Goal: Task Accomplishment & Management: Complete application form

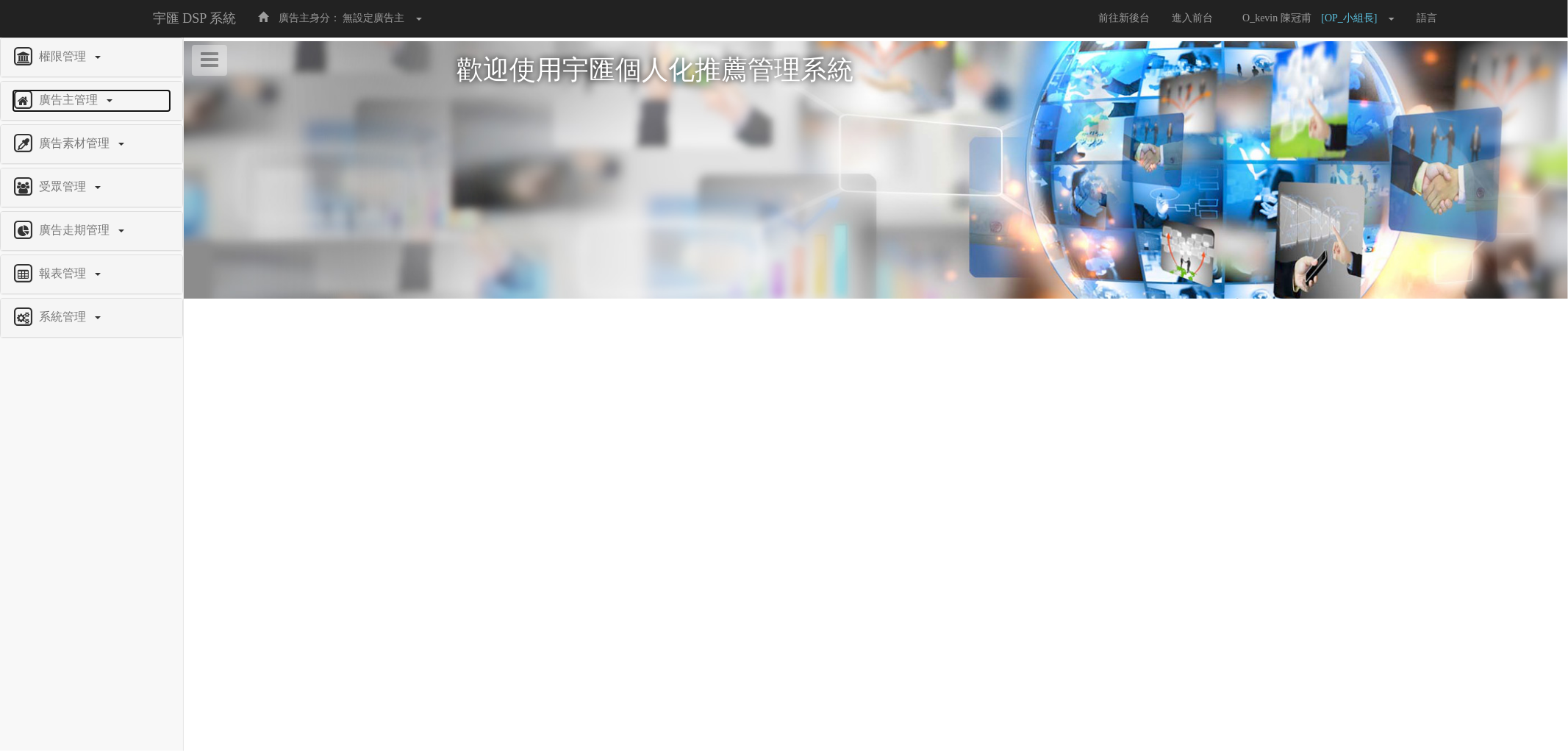
click at [90, 98] on span "廣告主管理" at bounding box center [70, 100] width 70 height 13
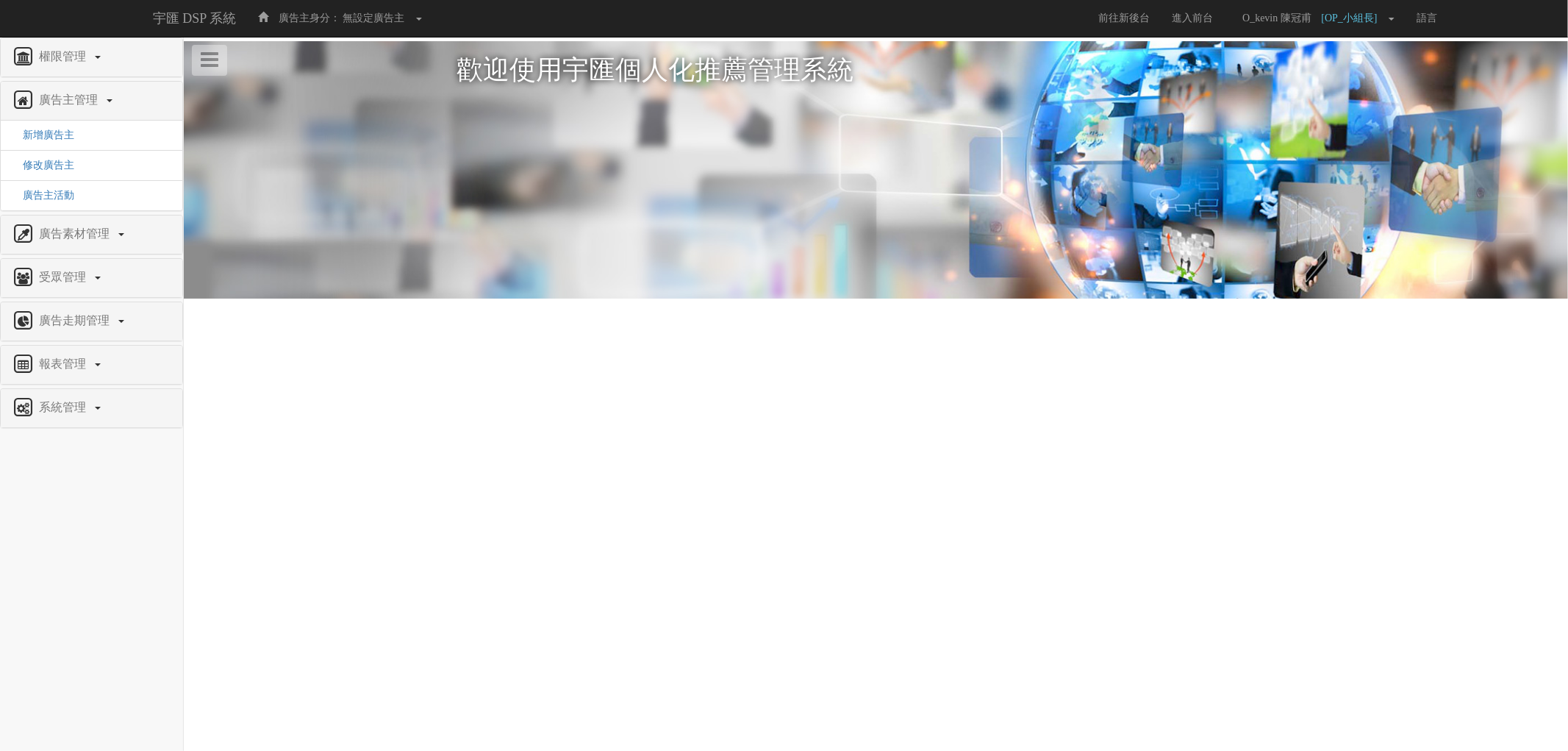
click at [443, 381] on html "宇匯 DSP 系統 廣告主身分： 無設定廣告主 無設定廣告主 [001] CoreTeam測試用1 [002] CoreTeam測試用2-LineApp [0…" at bounding box center [784, 190] width 1568 height 381
click at [64, 136] on span "新增廣告主" at bounding box center [43, 135] width 62 height 11
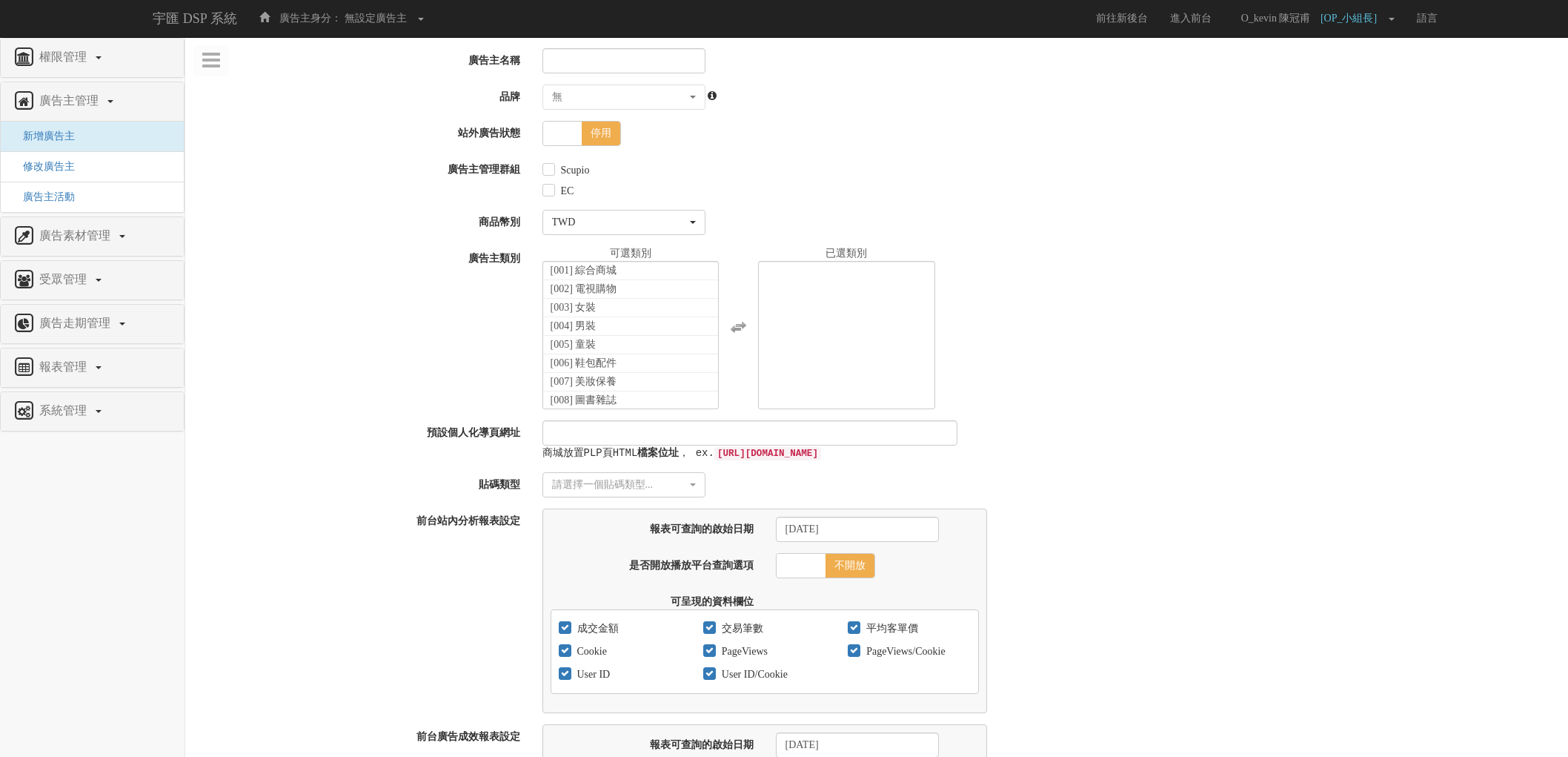
select select
click at [593, 48] on input "廣告主名稱" at bounding box center [624, 60] width 163 height 25
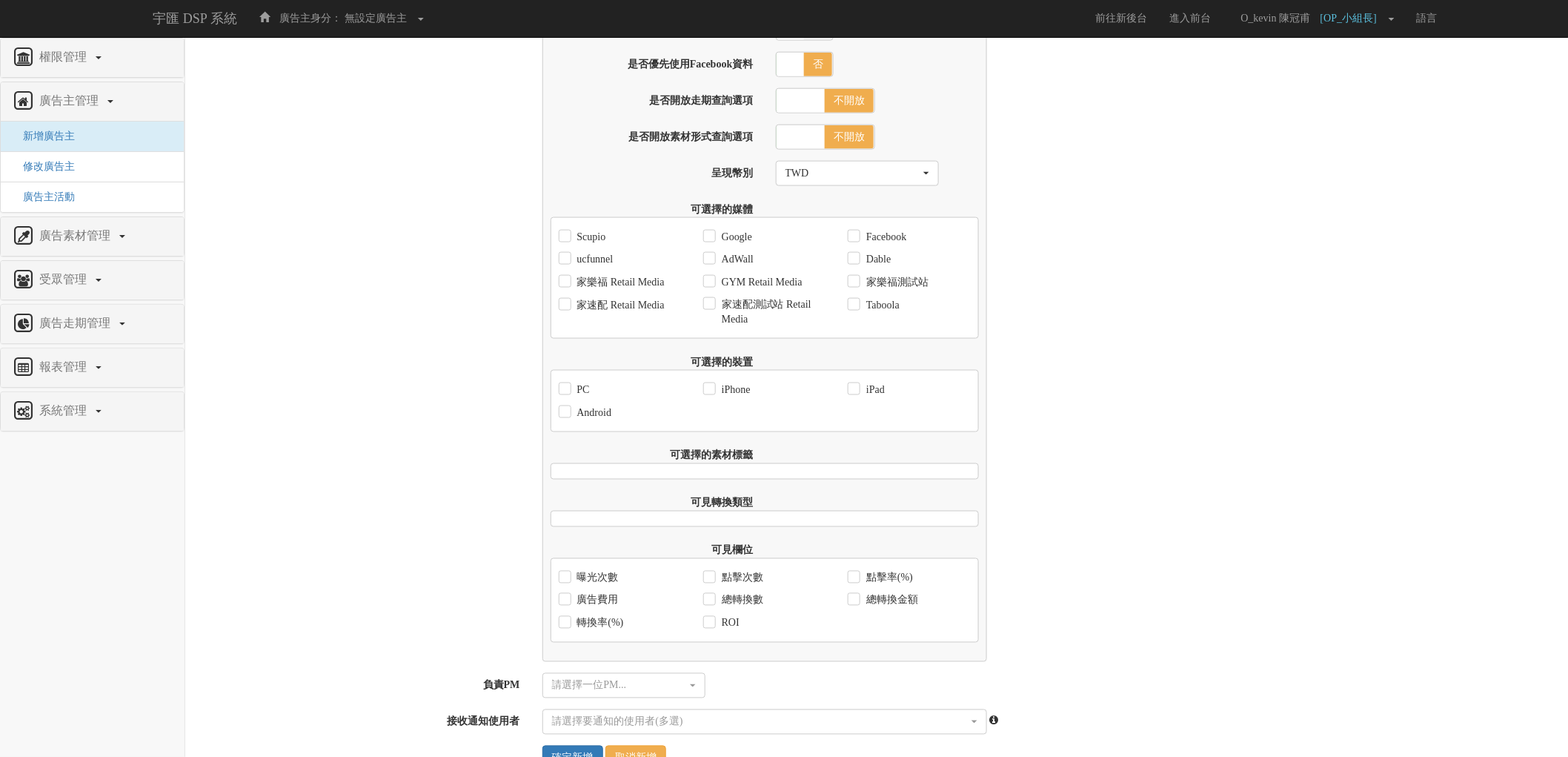
scroll to position [806, 0]
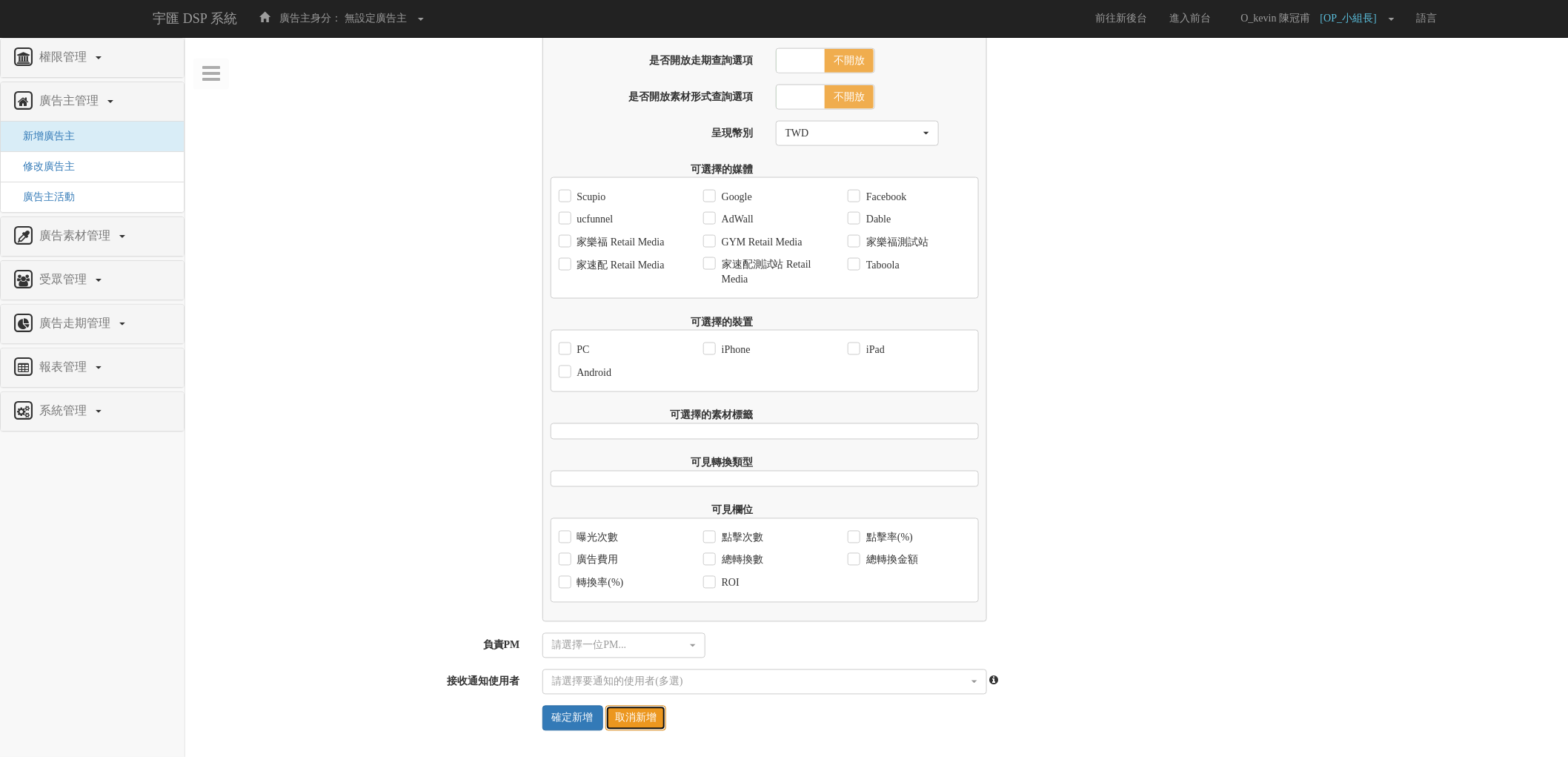
click at [646, 724] on link "取消新增" at bounding box center [636, 718] width 61 height 25
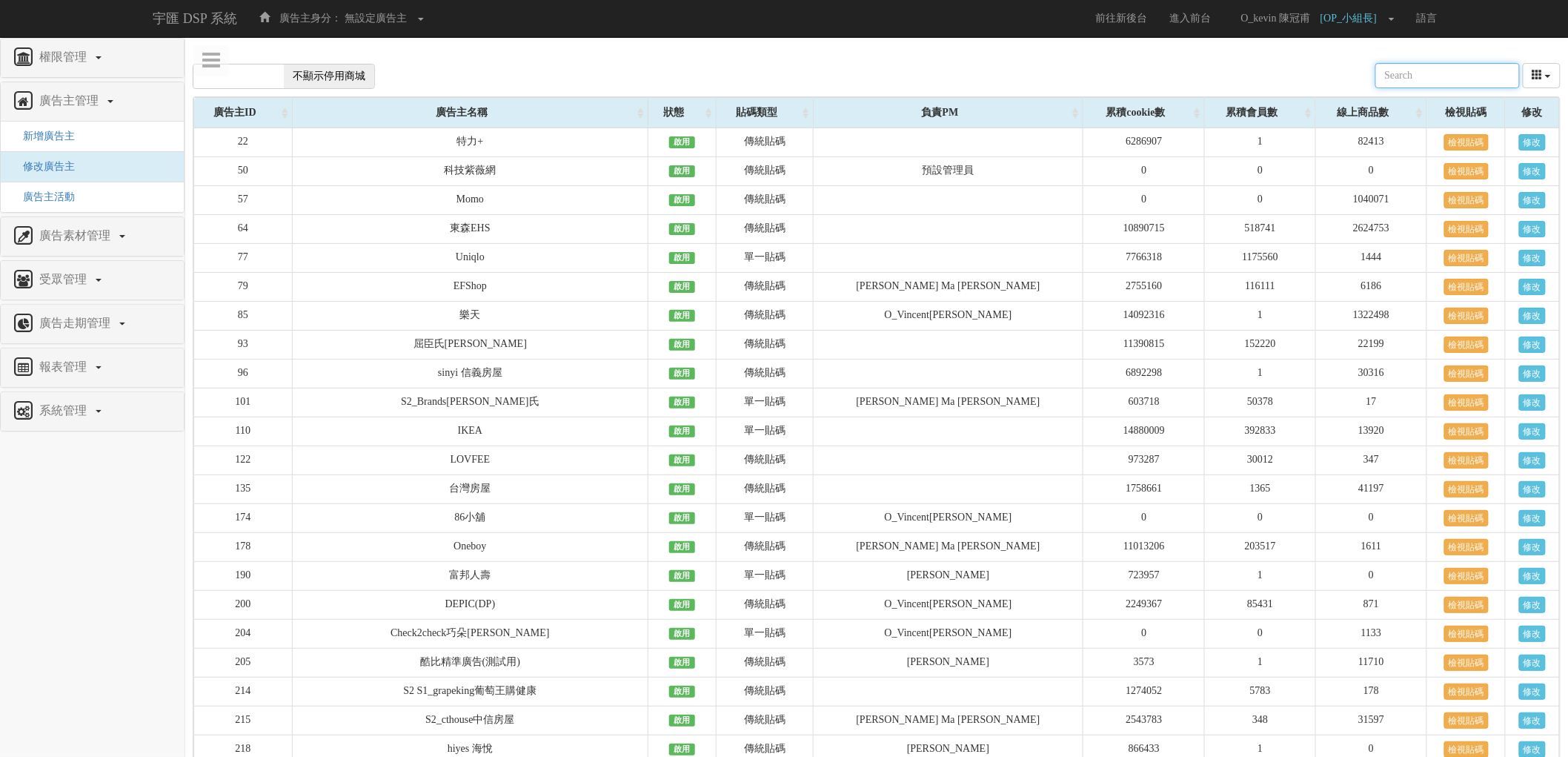
click at [1434, 68] on input "text" at bounding box center [1448, 75] width 145 height 25
type input "台"
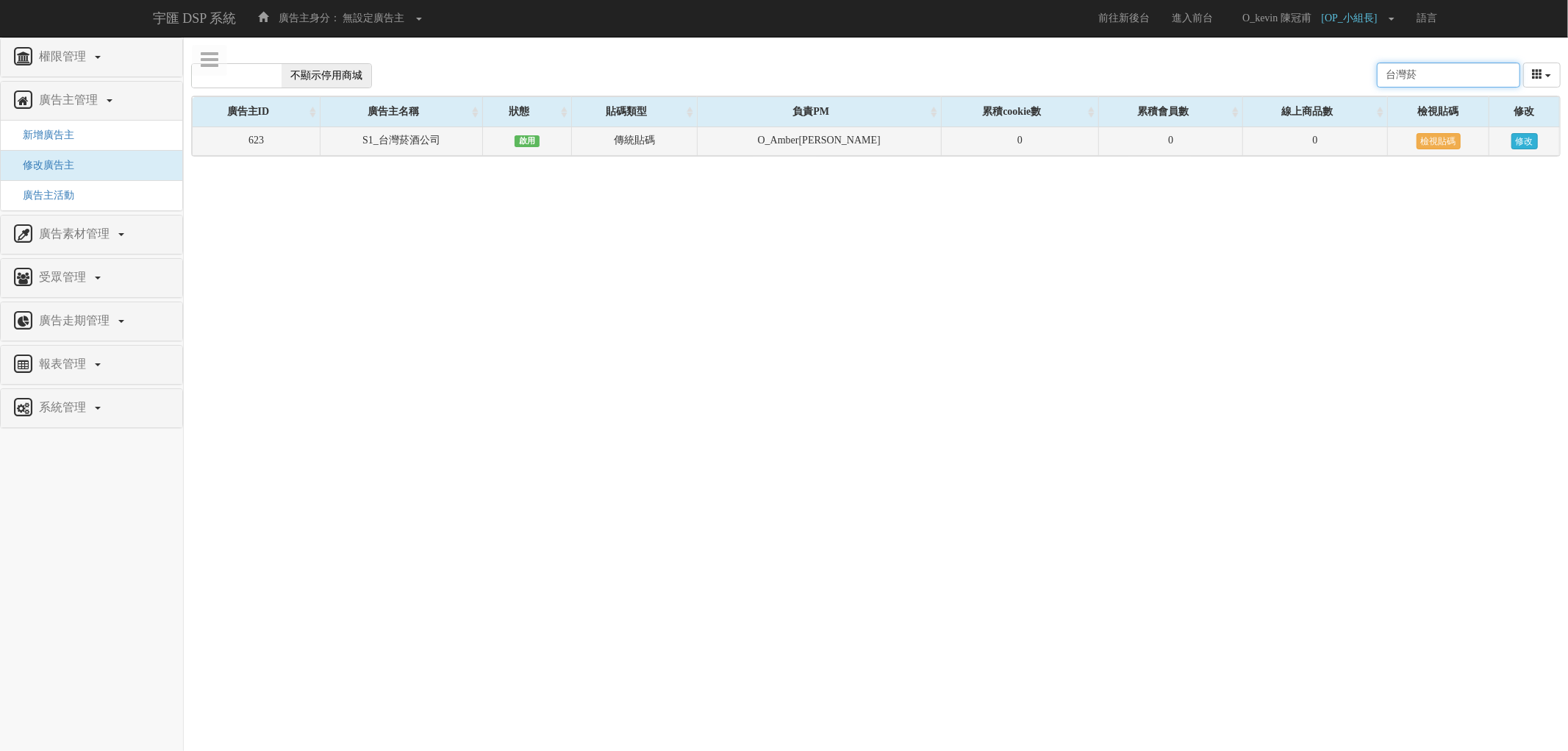
type input "台灣菸"
click at [1531, 142] on link "修改" at bounding box center [1524, 141] width 26 height 16
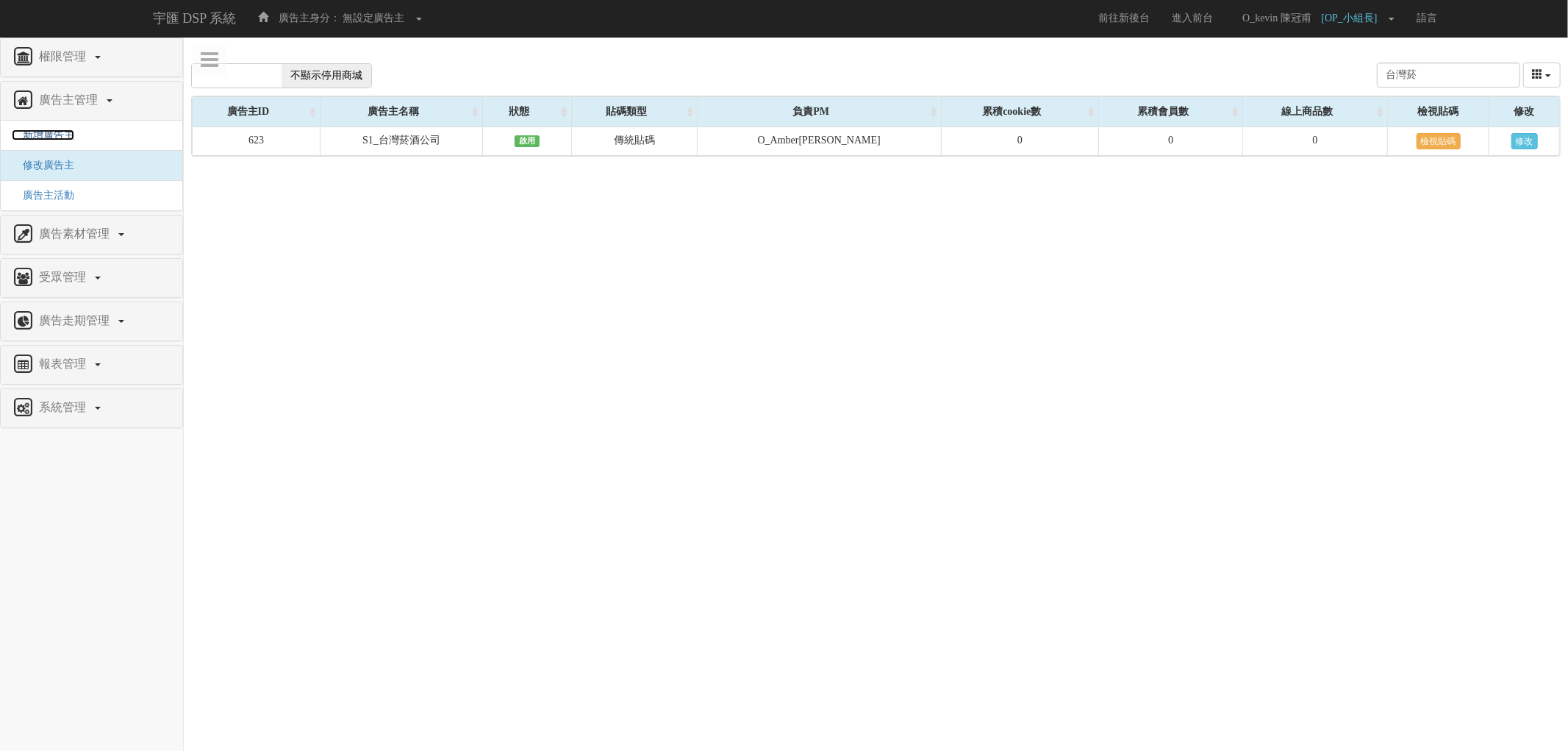
click at [54, 140] on span "新增廣告主" at bounding box center [43, 135] width 62 height 11
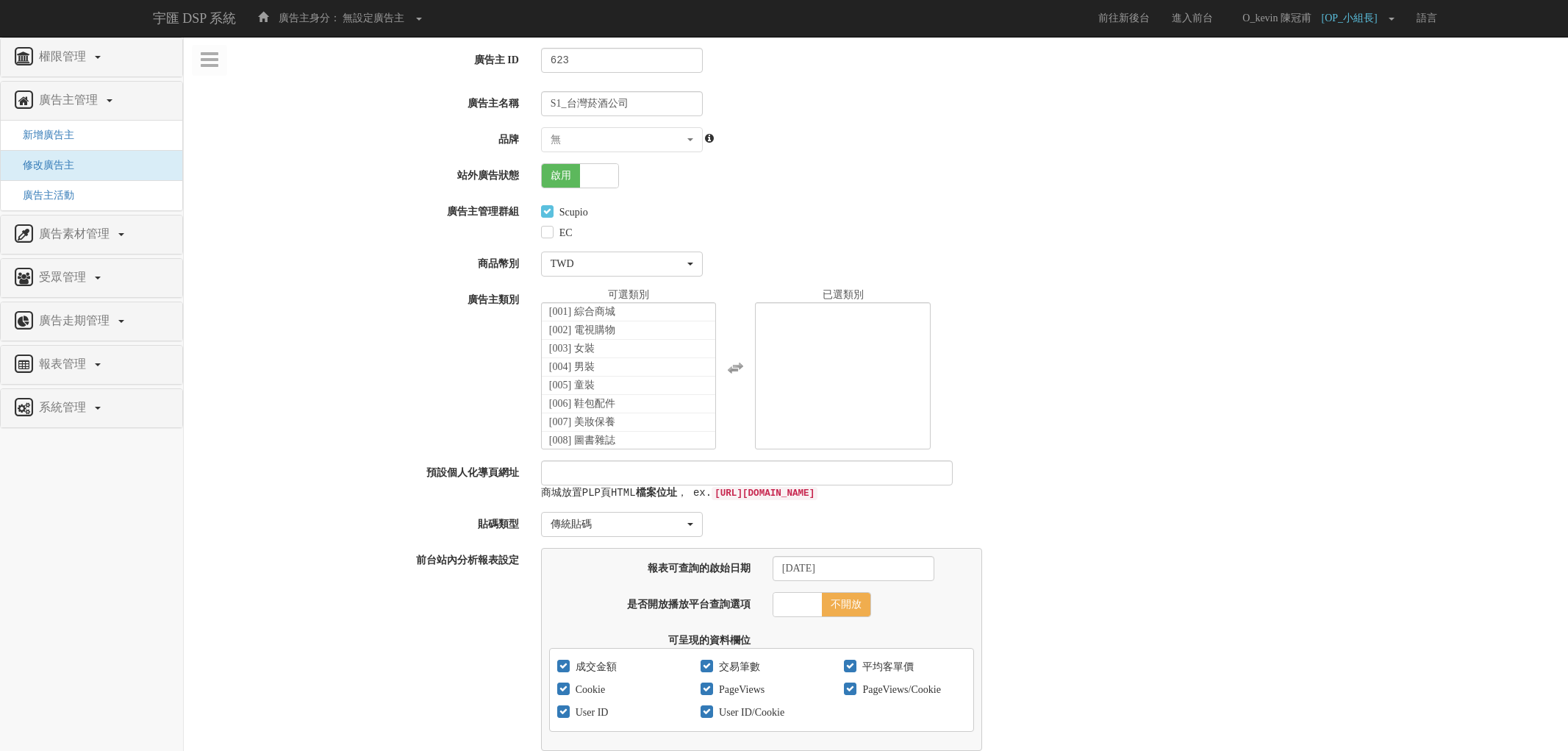
select select
select select "48e180da-1287-47dd-9b71-9aee325a9194"
select select
click at [601, 136] on div "無" at bounding box center [615, 140] width 134 height 14
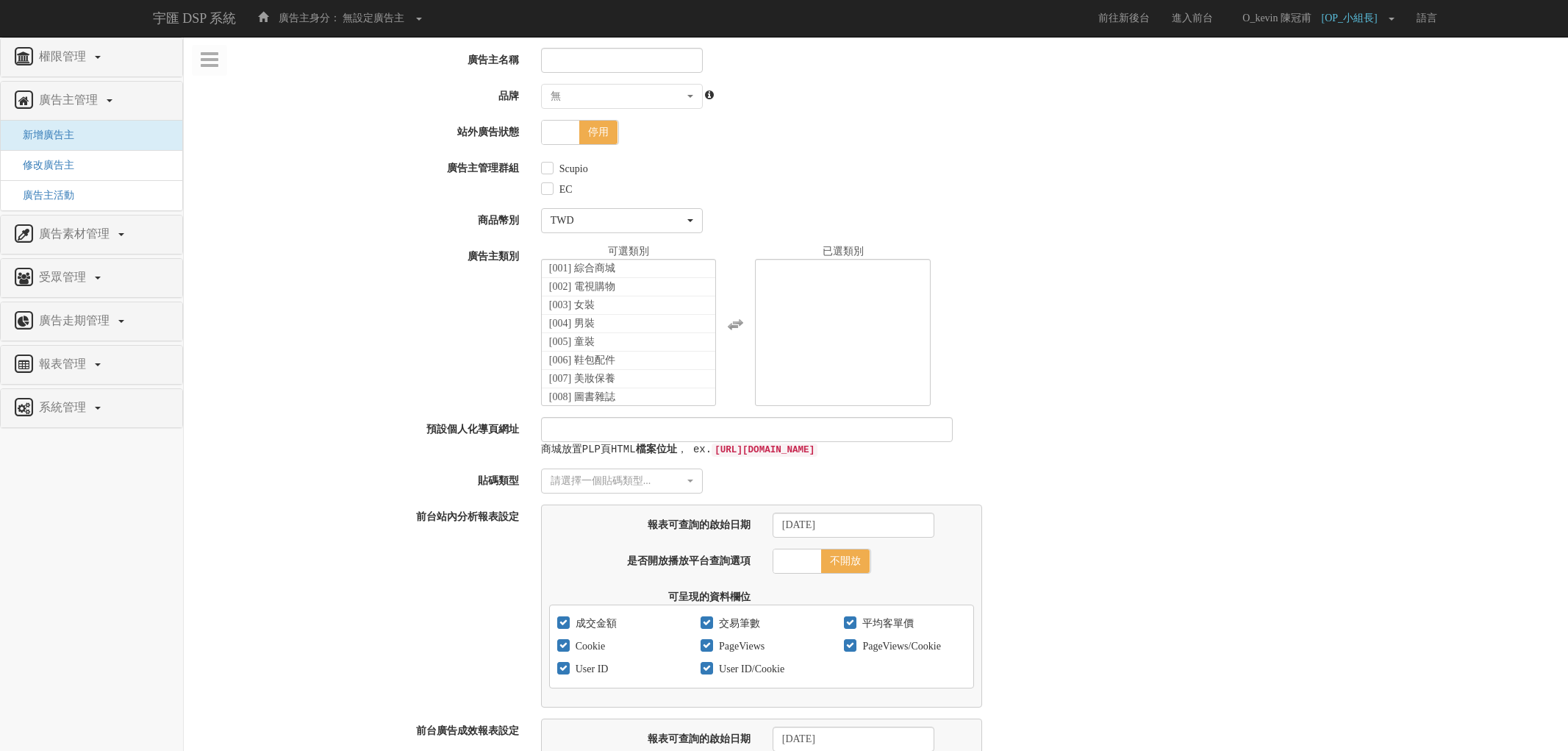
select select
click at [559, 53] on input "廣告主名稱" at bounding box center [619, 60] width 162 height 25
paste input "台灣菸酒_黑麥汁"
type input "台灣菸酒_黑麥汁"
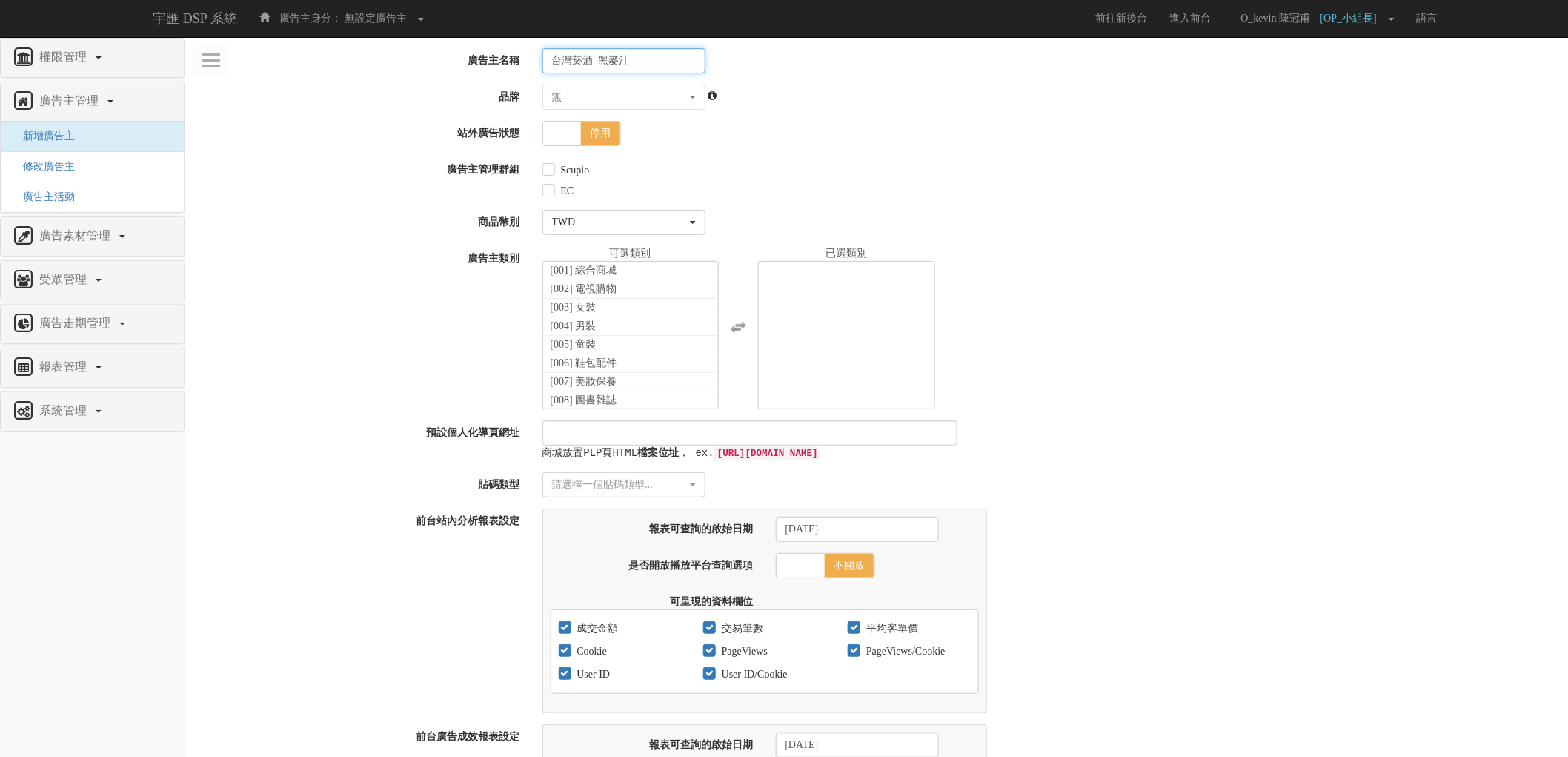
click at [580, 143] on span at bounding box center [563, 133] width 39 height 23
checkbox input "true"
type input "台灣菸酒_黑麥汁"
click at [666, 99] on div "無" at bounding box center [620, 97] width 135 height 14
click at [544, 167] on input "Scupio" at bounding box center [548, 171] width 10 height 10
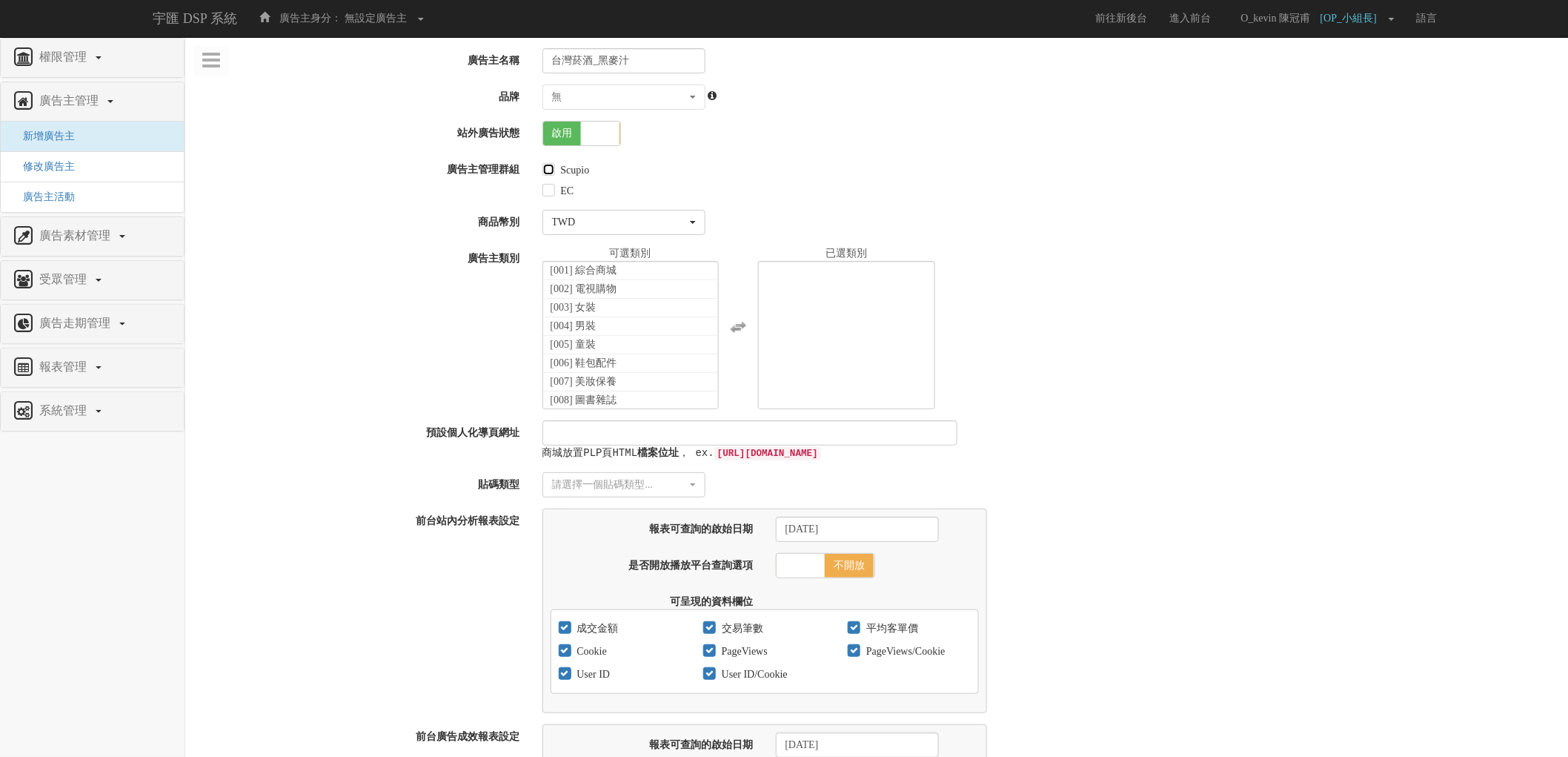
checkbox input "true"
click at [658, 277] on li "[001] 綜合商城" at bounding box center [631, 270] width 175 height 19
select select "1"
drag, startPoint x: 703, startPoint y: 297, endPoint x: 702, endPoint y: 307, distance: 10.0
click at [702, 307] on ul "[001] 綜合商城 [002] 電視購物 [003] 女裝 [004] 男裝 [005] 童裝 [006] 鞋包配件 [007] 美妝保養 [008] 圖書…" at bounding box center [631, 335] width 177 height 148
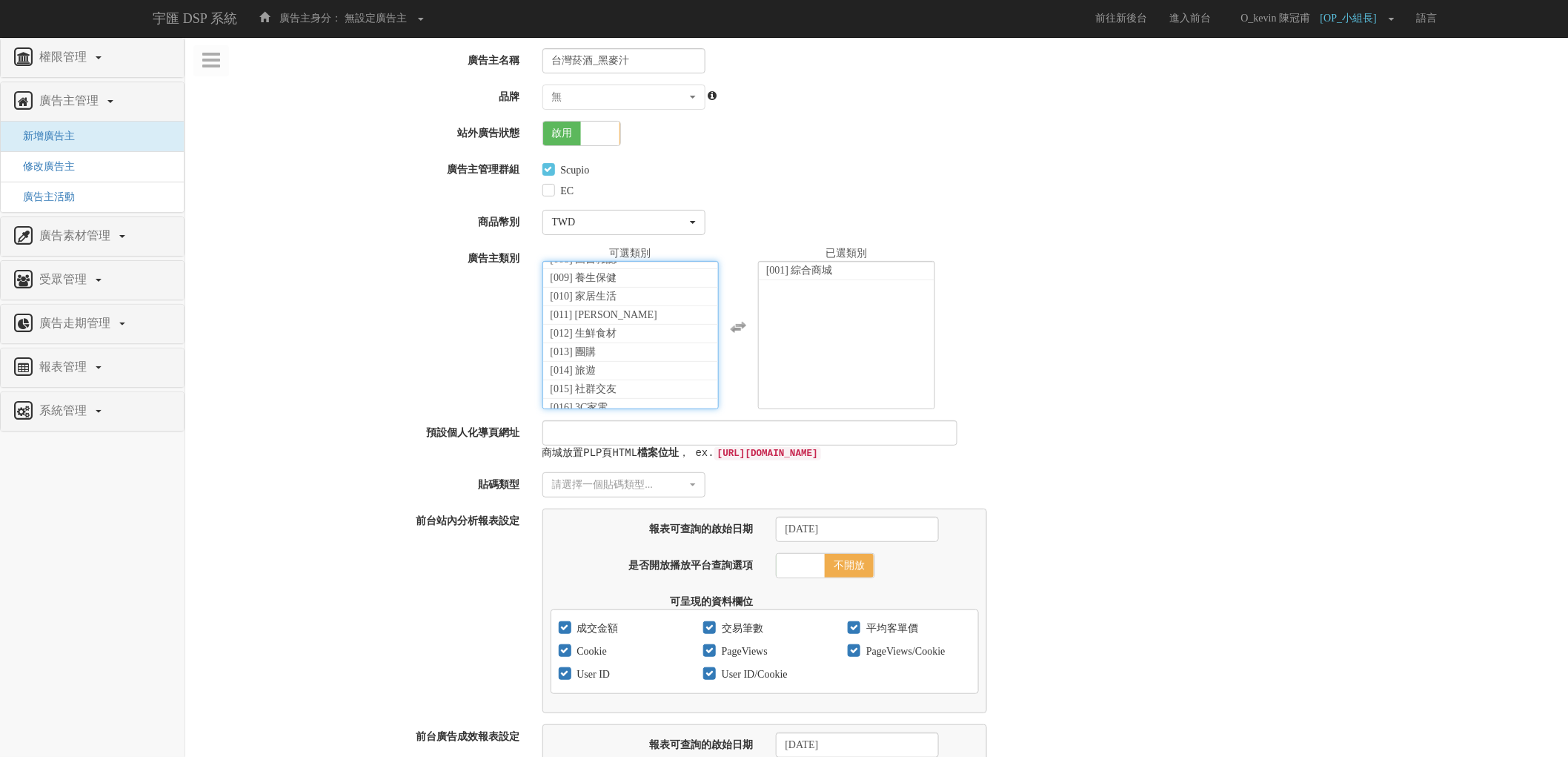
scroll to position [125, 0]
click at [655, 331] on li "[012] 生鮮食材" at bounding box center [631, 331] width 175 height 19
click at [453, 307] on div "廣告主類別 [001] 綜合商城 [002] 電視購物 [003] 女裝 [004] 男裝 [005] 童裝 [006] 鞋包配件 [007] 美妝保養 [0…" at bounding box center [876, 327] width 1383 height 163
